Goal: Check status: Check status

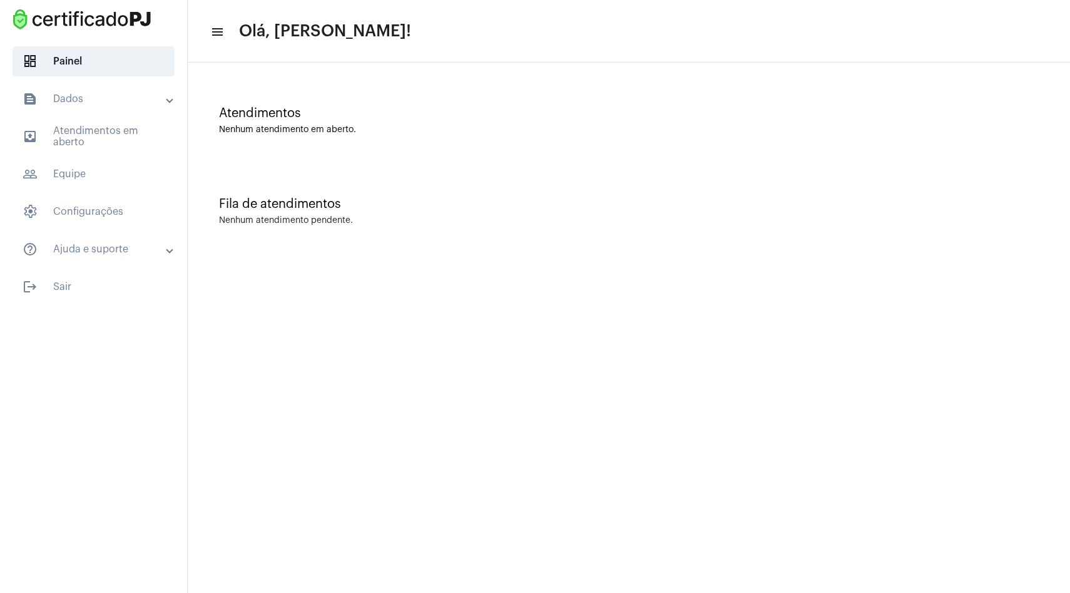
click at [102, 108] on mat-expansion-panel-header "text_snippet_outlined Dados" at bounding box center [98, 99] width 180 height 30
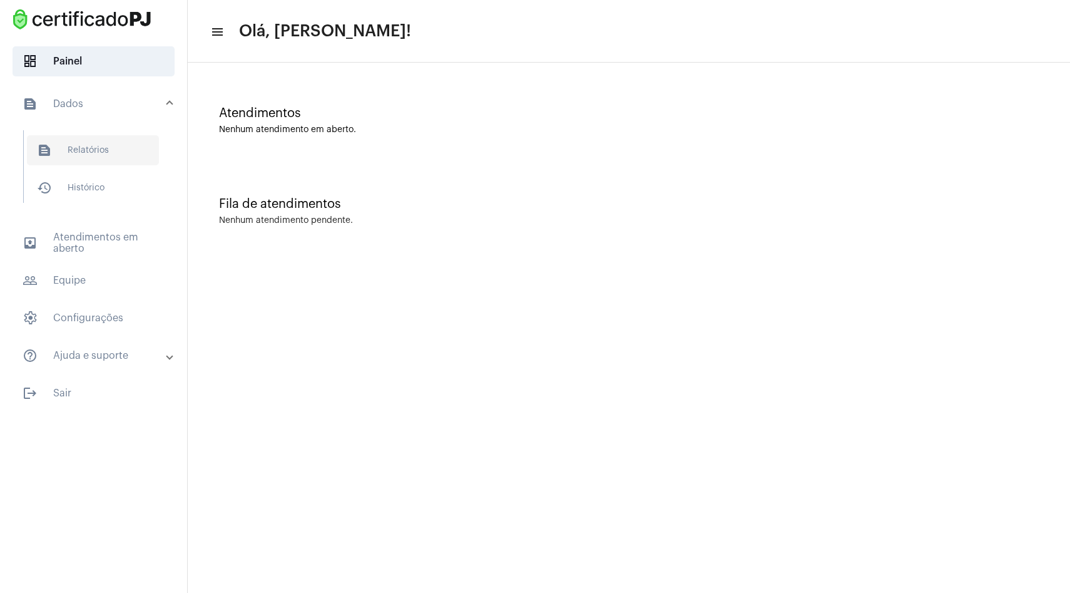
click at [97, 138] on span "text_snippet_outlined Relatórios" at bounding box center [93, 150] width 132 height 30
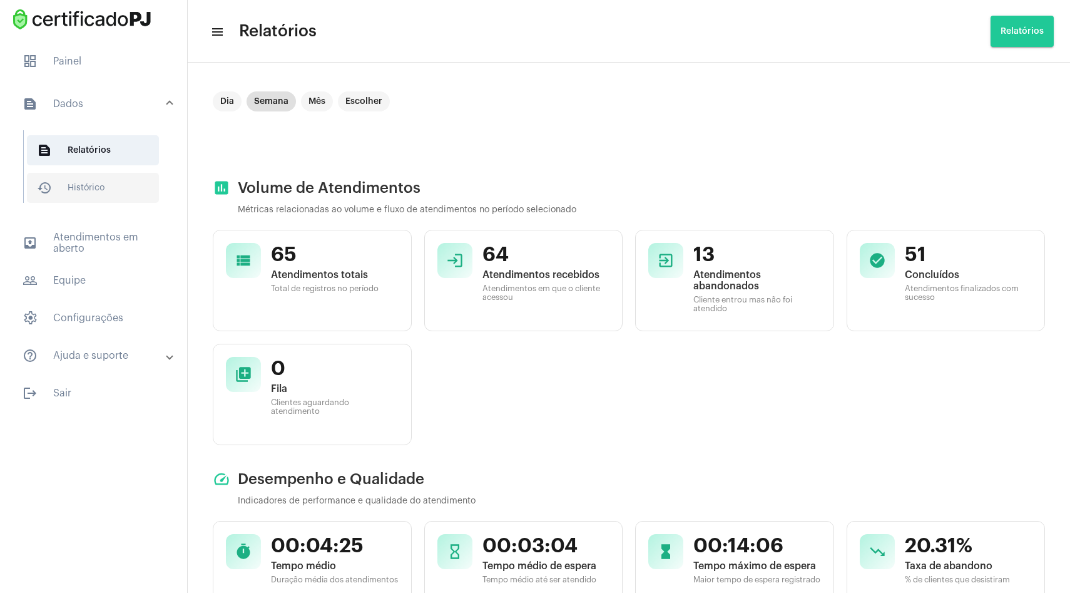
click at [109, 178] on span "history_outlined Histórico" at bounding box center [93, 188] width 132 height 30
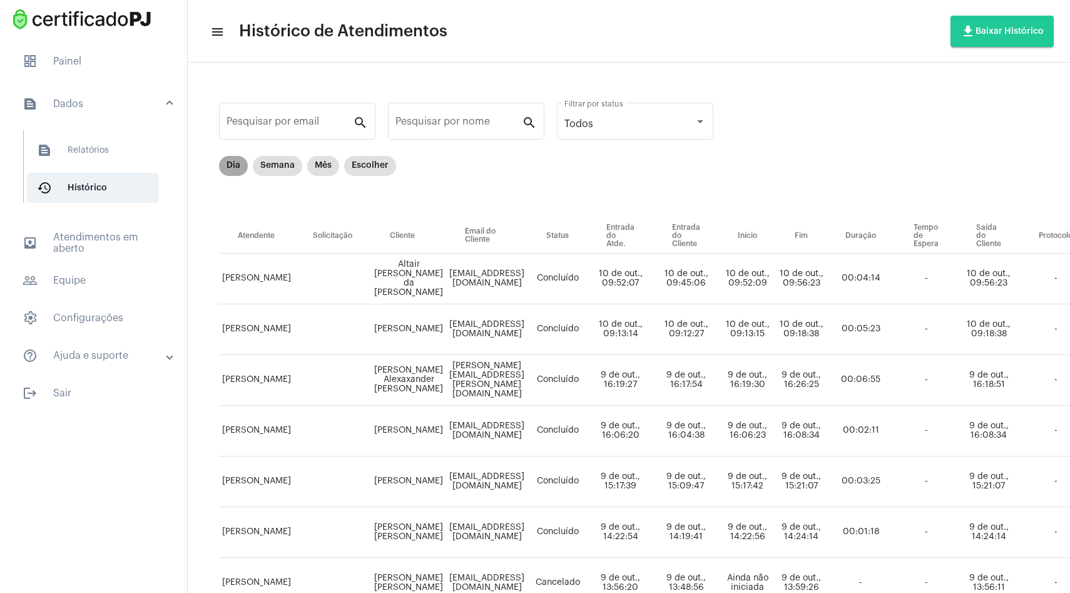
click at [229, 163] on mat-chip "Dia" at bounding box center [233, 166] width 29 height 20
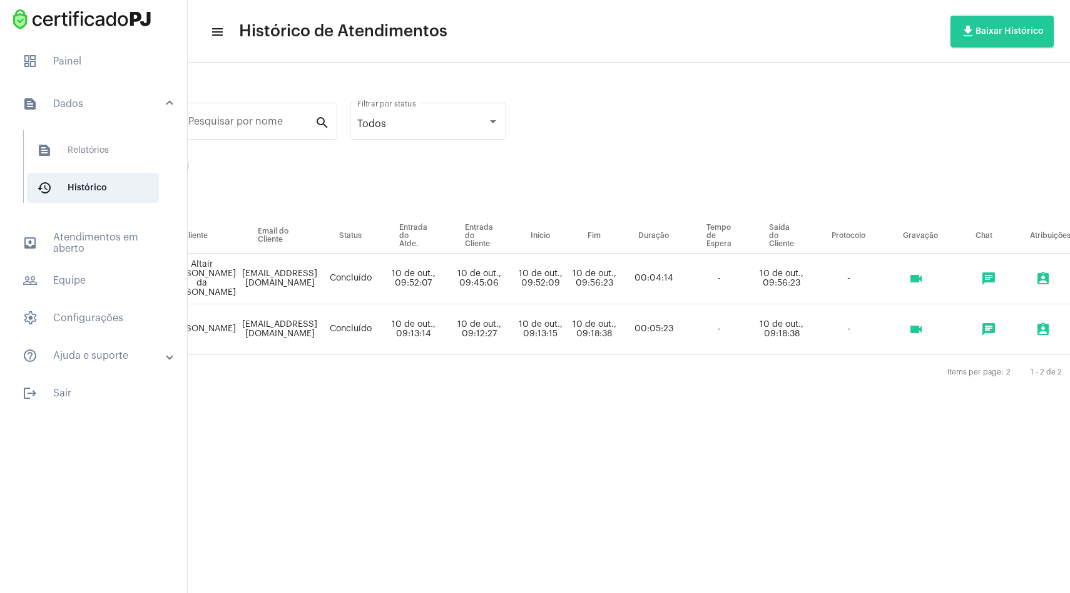
scroll to position [0, 357]
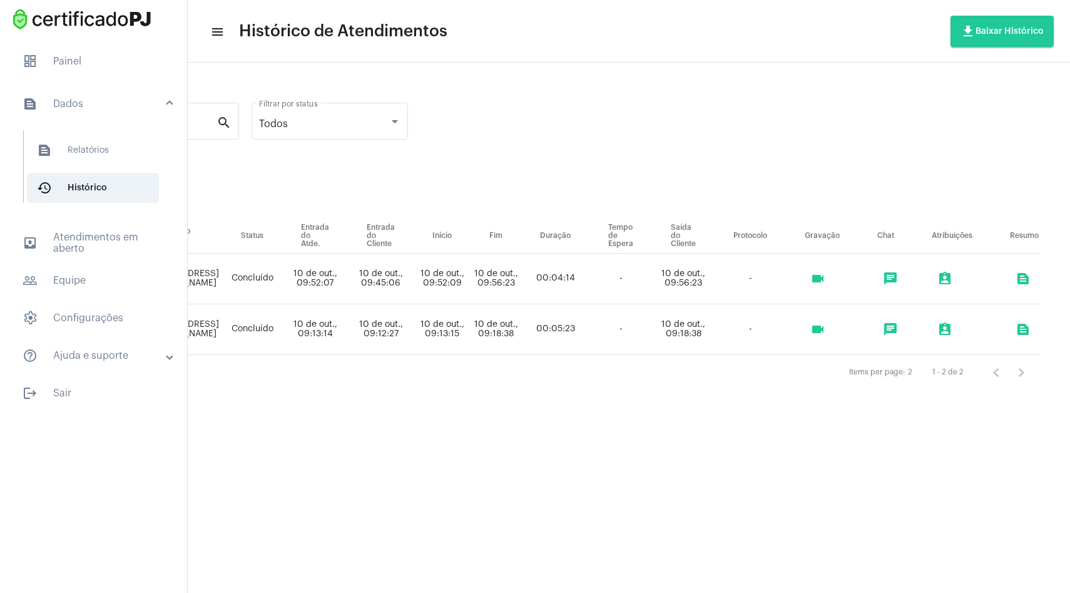
click at [816, 280] on mat-icon "videocam" at bounding box center [817, 278] width 15 height 15
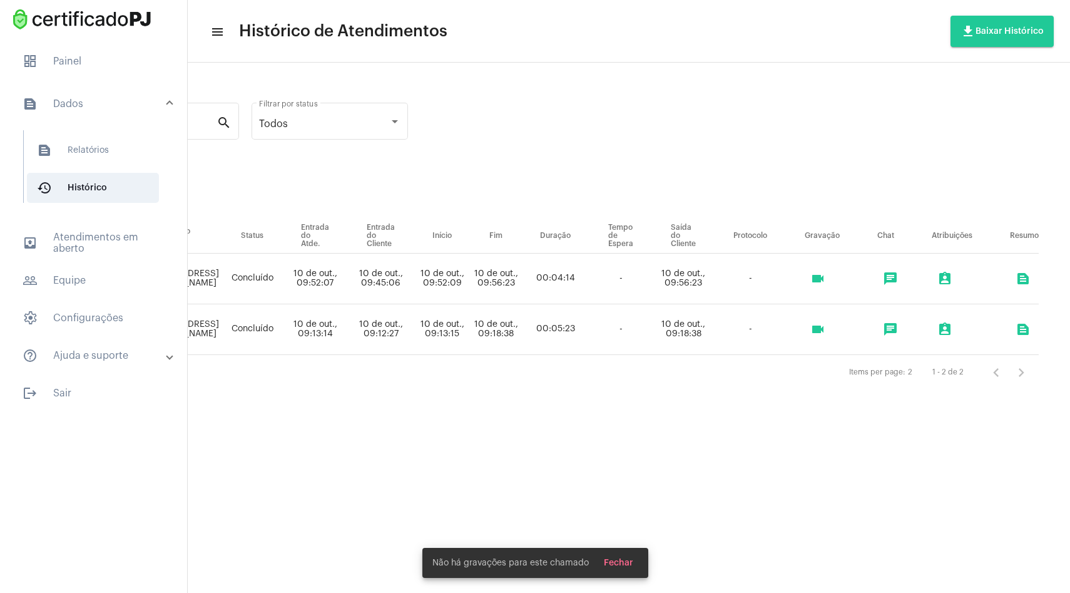
click at [818, 328] on mat-icon "videocam" at bounding box center [817, 329] width 15 height 15
click at [651, 415] on div "Pesquisar por email search Pesquisar por nome search Todos Filtrar por status D…" at bounding box center [323, 242] width 882 height 359
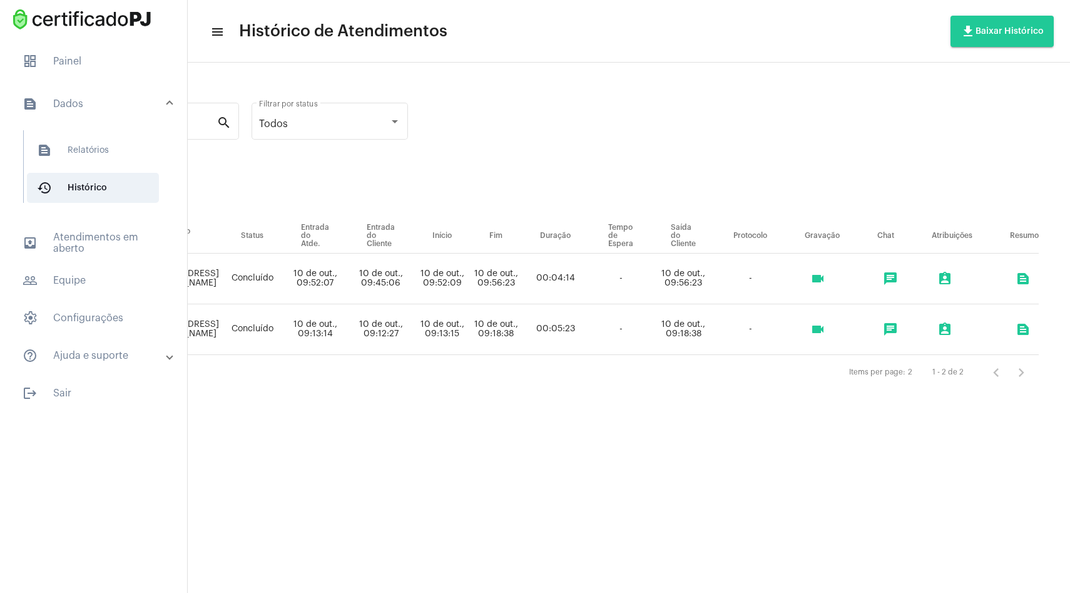
scroll to position [0, 0]
